Goal: Navigation & Orientation: Find specific page/section

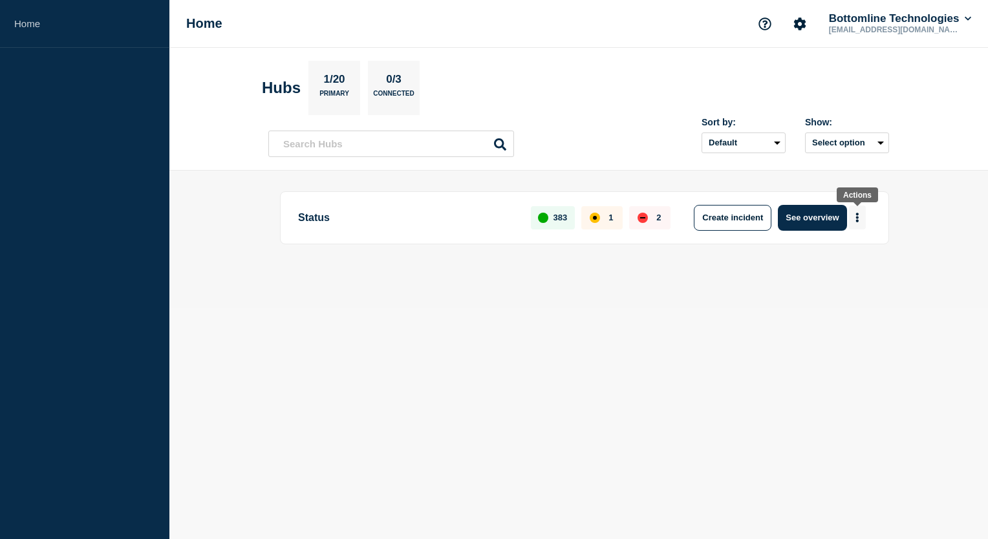
click at [854, 216] on button "More actions" at bounding box center [857, 218] width 17 height 24
click at [861, 255] on button "Create maintenance" at bounding box center [852, 256] width 87 height 11
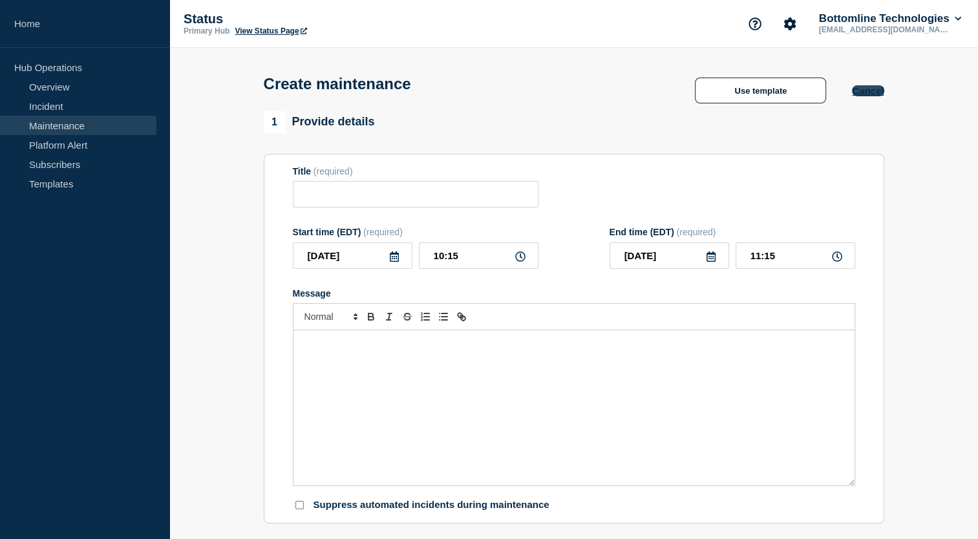
click at [863, 94] on button "Cancel" at bounding box center [868, 90] width 32 height 11
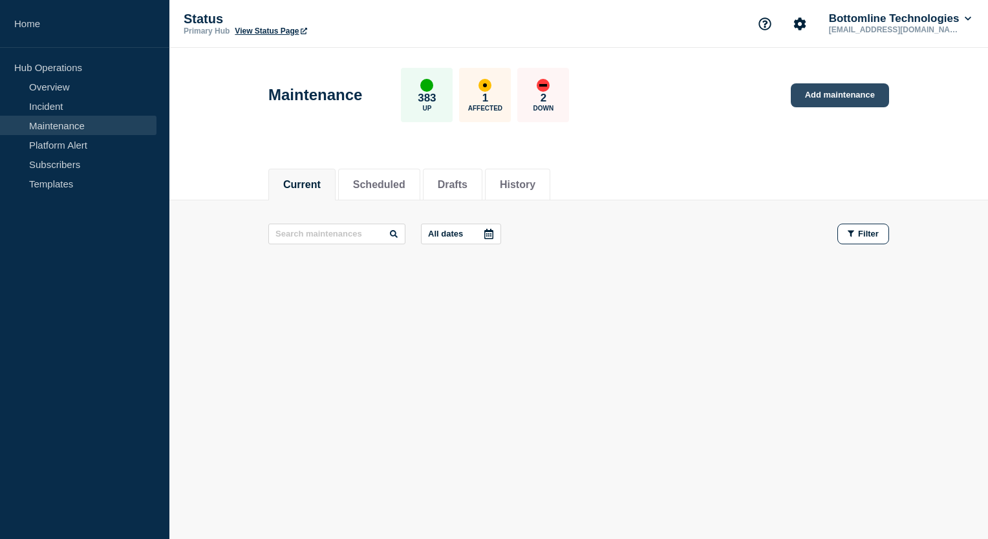
click at [822, 96] on link "Add maintenance" at bounding box center [840, 95] width 98 height 24
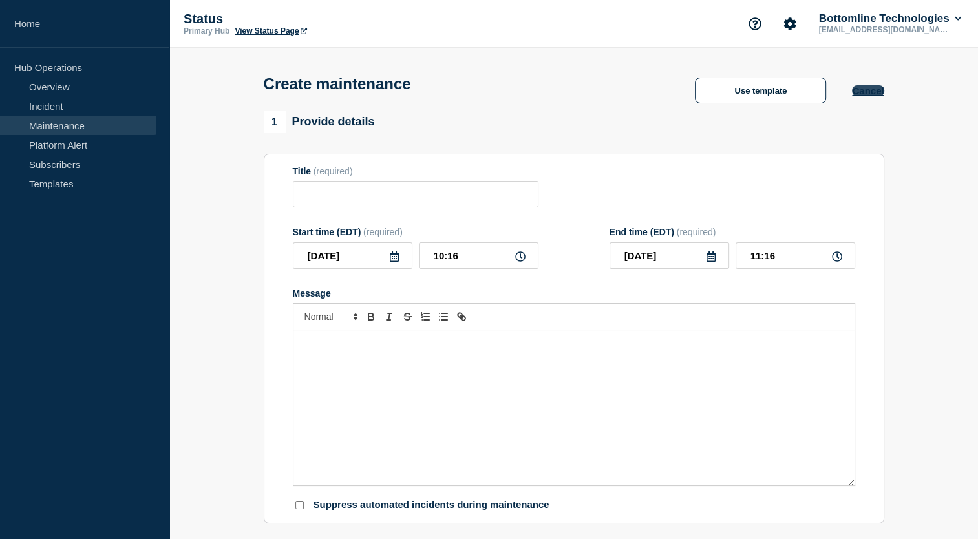
click at [866, 96] on button "Cancel" at bounding box center [868, 90] width 32 height 11
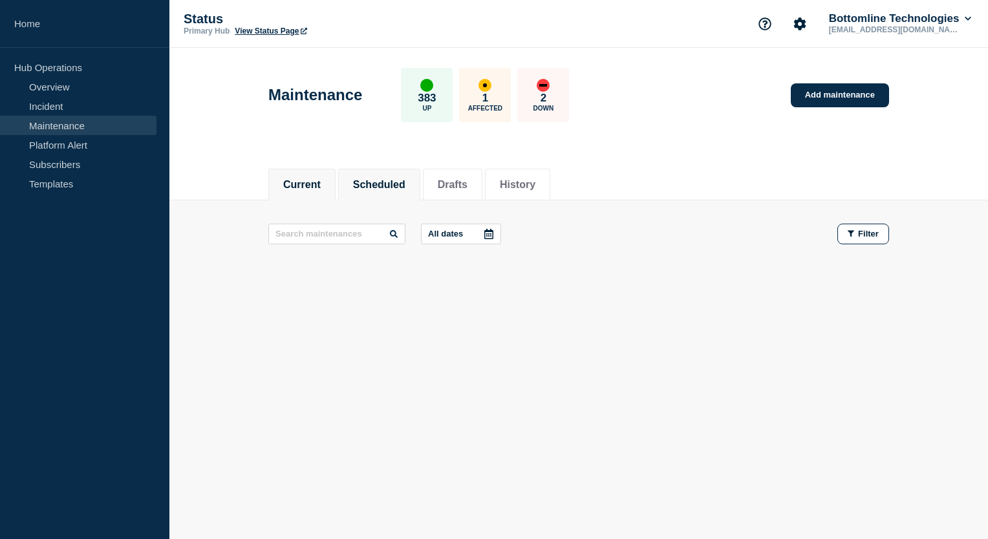
click at [400, 175] on li "Scheduled" at bounding box center [379, 185] width 82 height 32
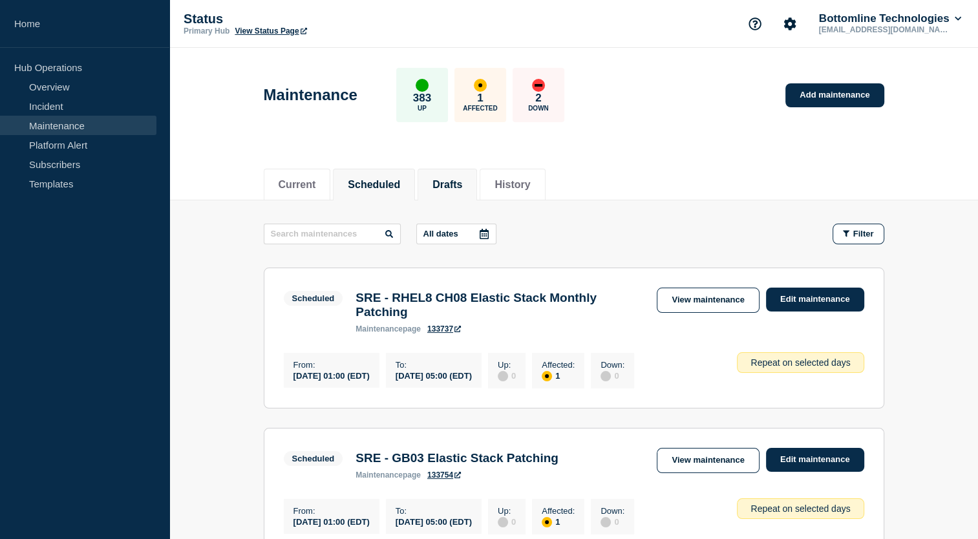
click at [449, 187] on button "Drafts" at bounding box center [448, 185] width 30 height 12
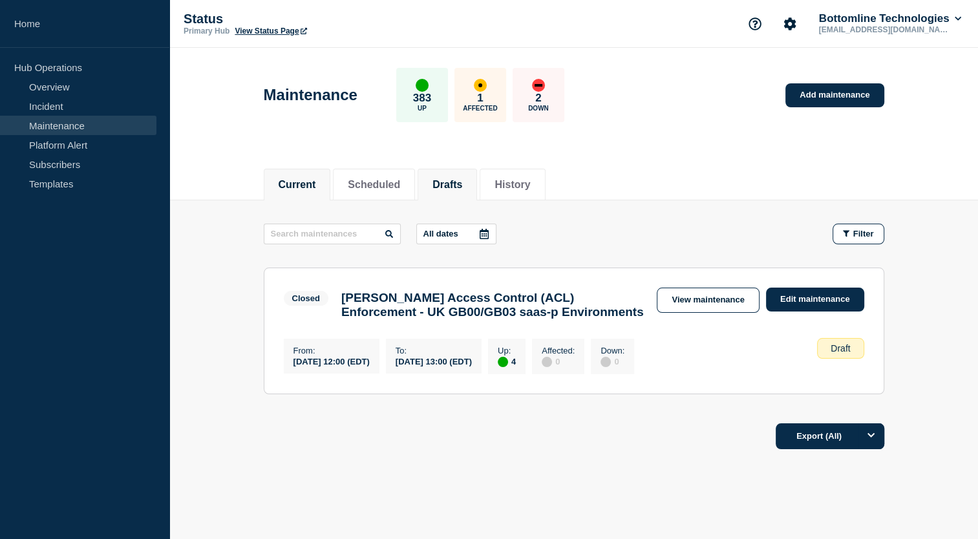
click at [316, 180] on button "Current" at bounding box center [297, 185] width 37 height 12
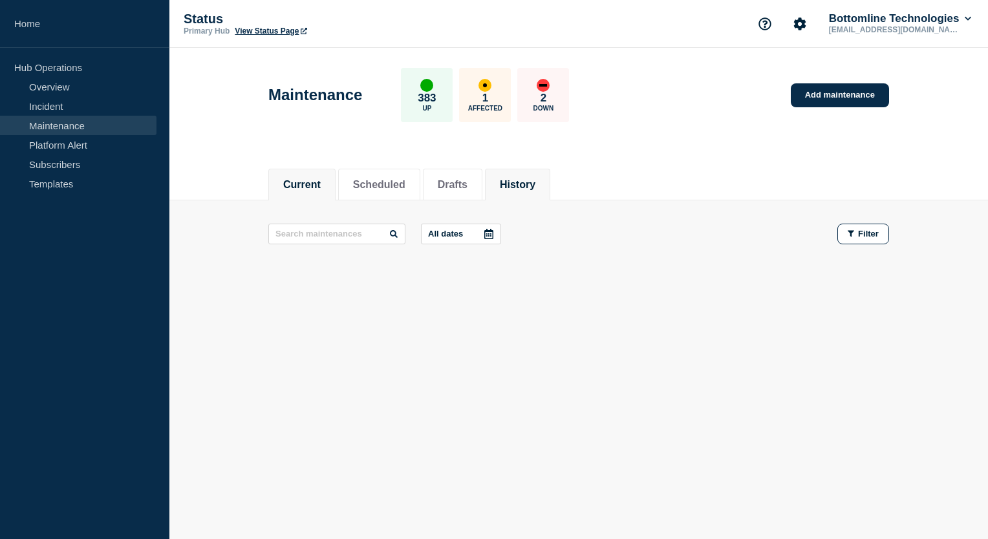
click at [531, 180] on button "History" at bounding box center [518, 185] width 36 height 12
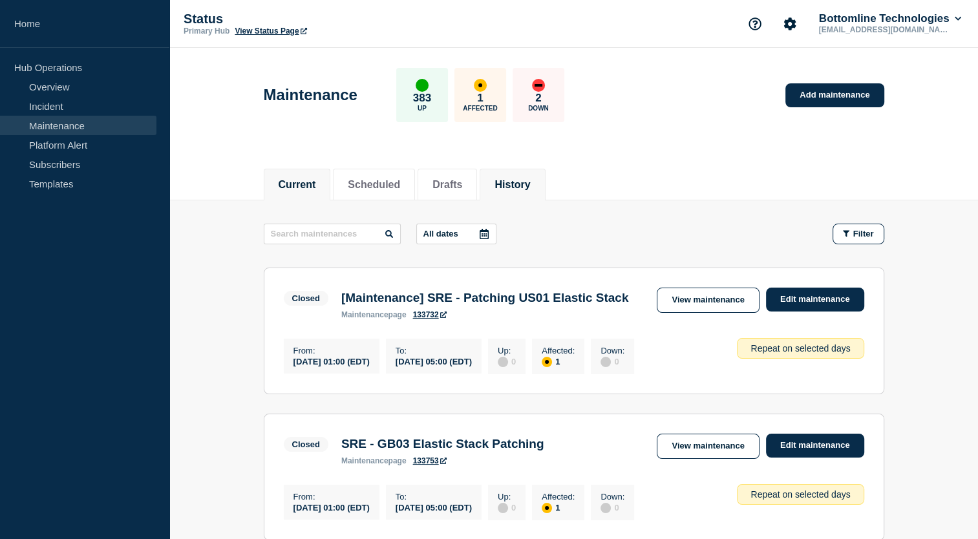
click at [329, 169] on li "Current" at bounding box center [297, 185] width 67 height 32
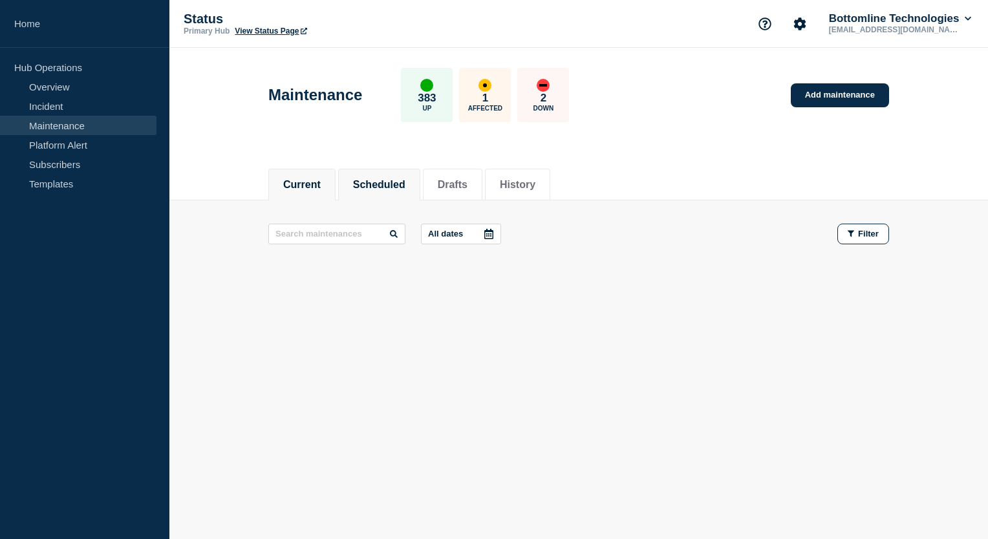
click at [402, 198] on li "Scheduled" at bounding box center [379, 185] width 82 height 32
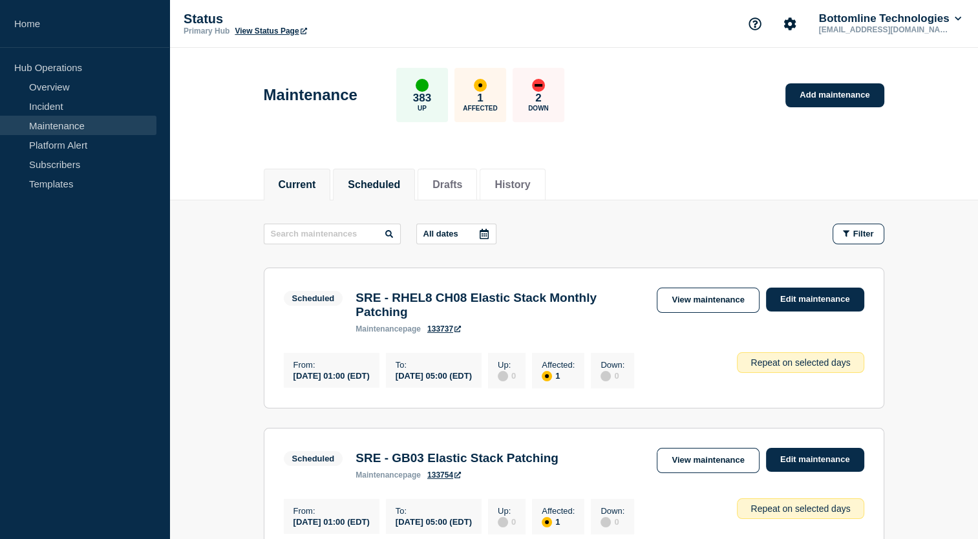
click at [328, 197] on li "Current" at bounding box center [297, 185] width 67 height 32
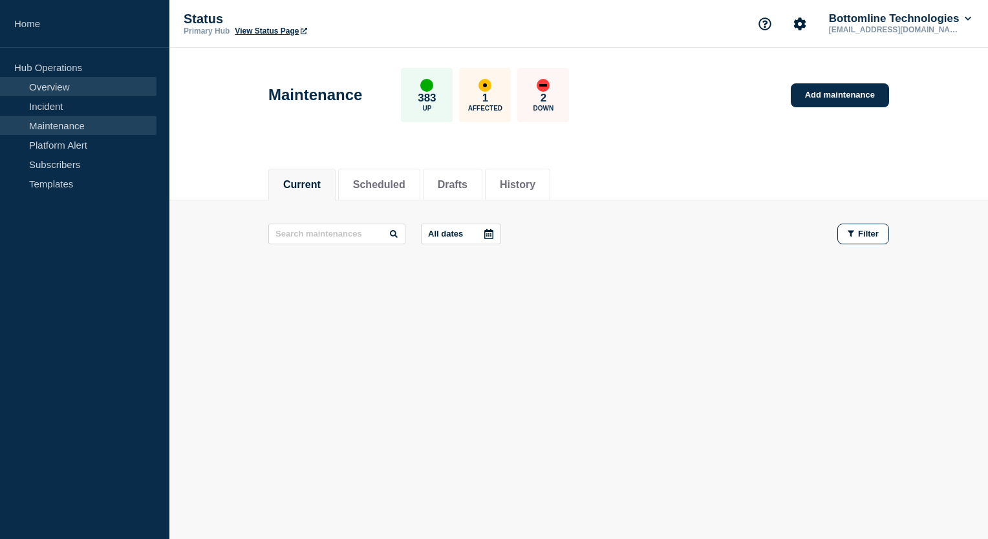
click at [71, 89] on link "Overview" at bounding box center [78, 86] width 156 height 19
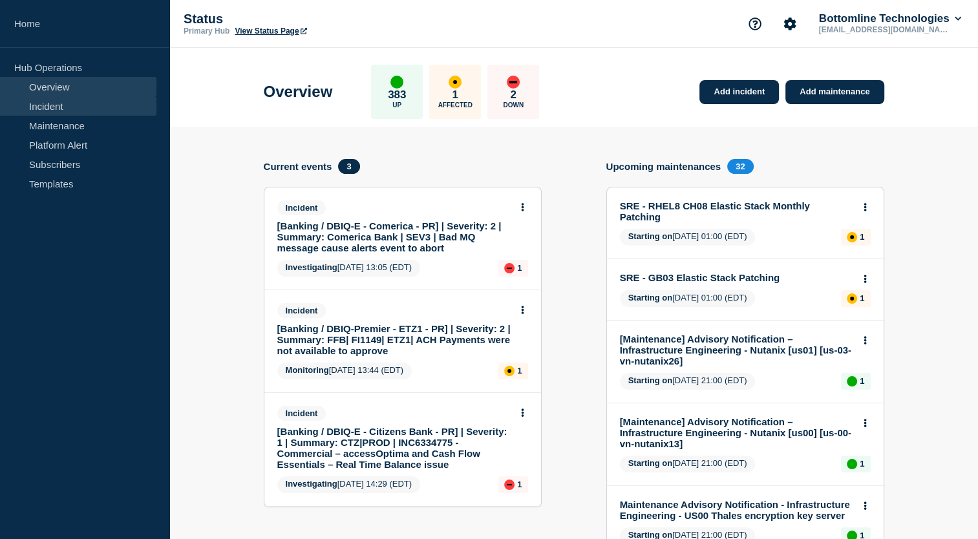
click at [93, 112] on link "Incident" at bounding box center [78, 105] width 156 height 19
